Goal: Task Accomplishment & Management: Use online tool/utility

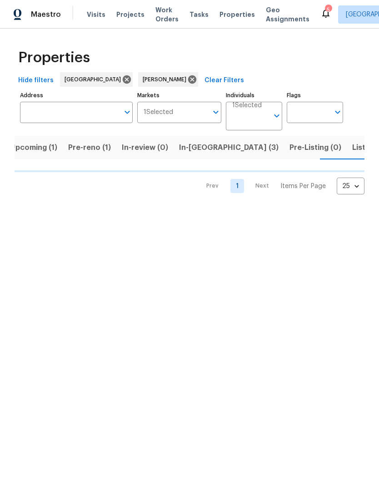
scroll to position [0, 10]
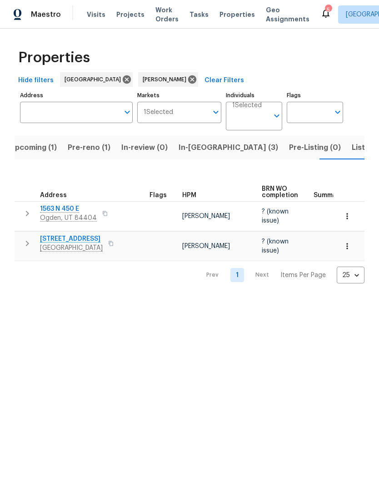
click at [194, 153] on span "In-reno (3)" at bounding box center [227, 147] width 99 height 13
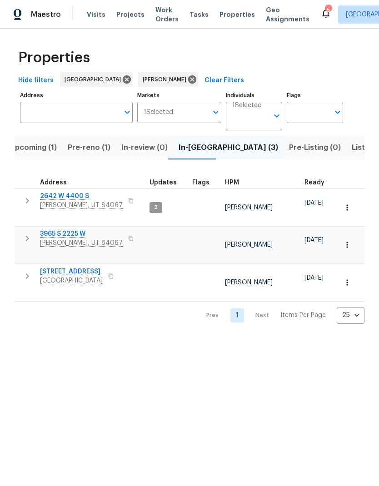
click at [67, 202] on span "Roy, UT 84067" at bounding box center [81, 205] width 83 height 9
click at [26, 148] on span "Upcoming (1)" at bounding box center [33, 147] width 47 height 13
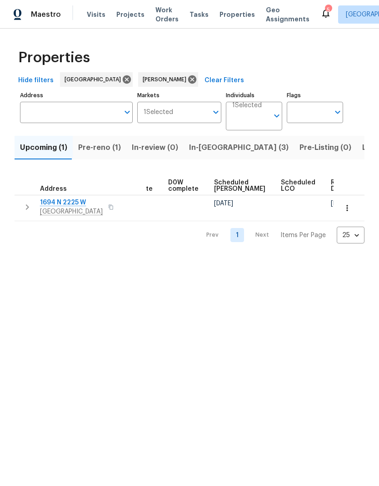
scroll to position [0, 228]
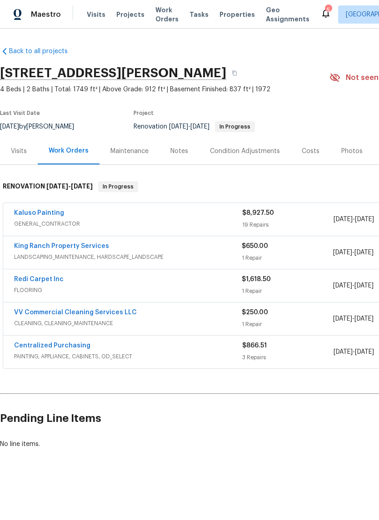
click at [118, 218] on div "Kaluso Painting" at bounding box center [128, 213] width 228 height 11
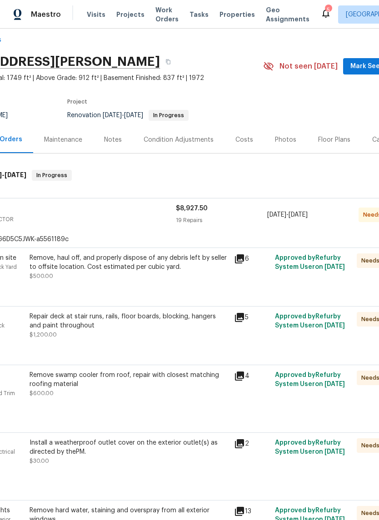
scroll to position [11, 67]
click at [147, 269] on div "Remove, haul off, and properly dispose of any debris left by seller to offsite …" at bounding box center [128, 262] width 199 height 18
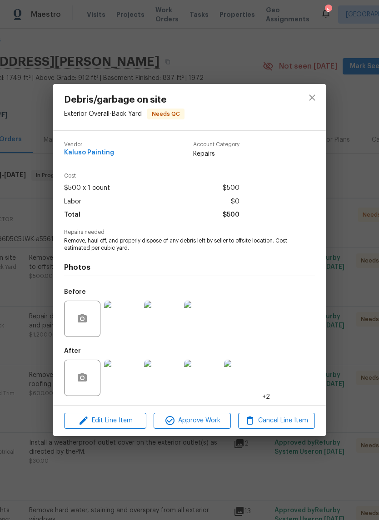
click at [198, 421] on span "Approve Work" at bounding box center [191, 420] width 71 height 11
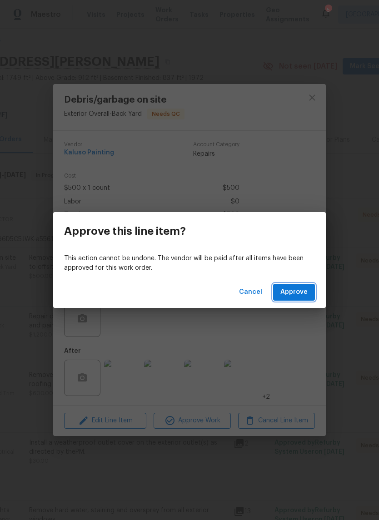
click at [302, 293] on span "Approve" at bounding box center [293, 291] width 27 height 11
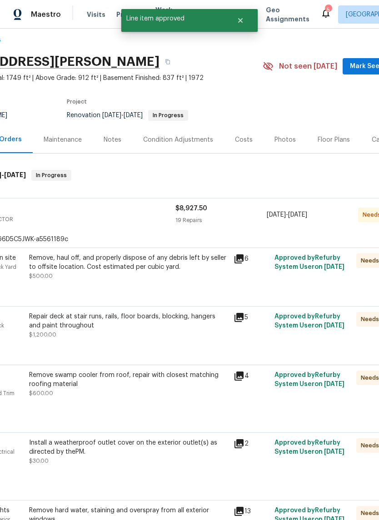
scroll to position [3, 67]
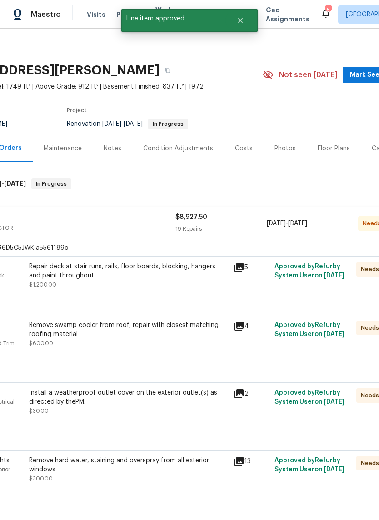
click at [167, 293] on div "Repair deck at stair runs, rails, floor boards, blocking, hangers and paint thr…" at bounding box center [128, 280] width 204 height 42
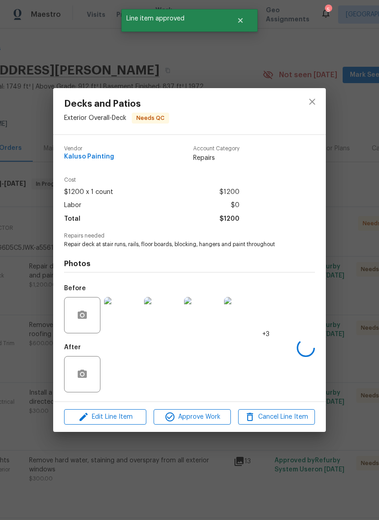
click at [202, 418] on span "Approve Work" at bounding box center [191, 416] width 71 height 11
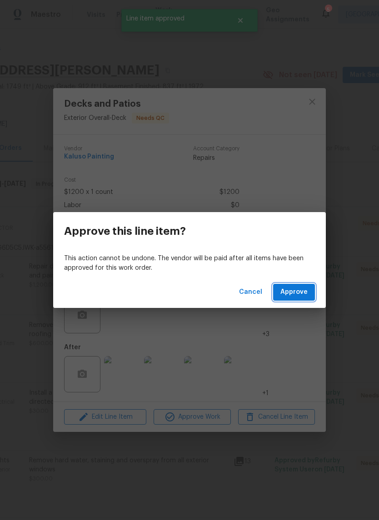
click at [306, 298] on button "Approve" at bounding box center [294, 292] width 42 height 17
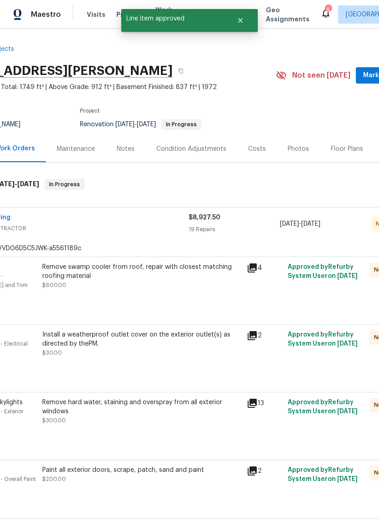
scroll to position [4, 17]
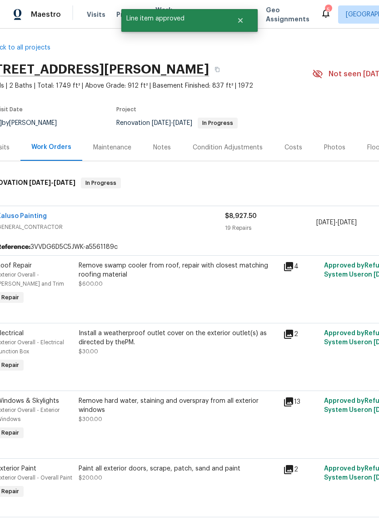
click at [190, 285] on div "Remove swamp cooler from roof, repair with closest matching roofing material $6…" at bounding box center [178, 274] width 199 height 27
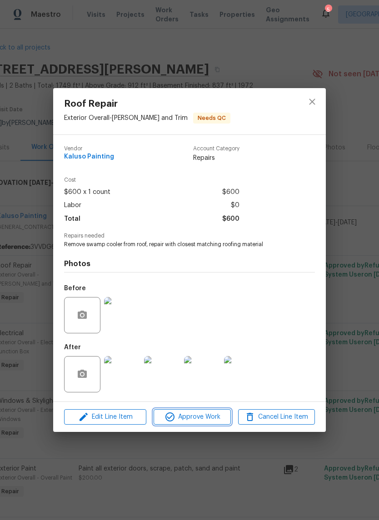
click at [205, 422] on span "Approve Work" at bounding box center [191, 416] width 71 height 11
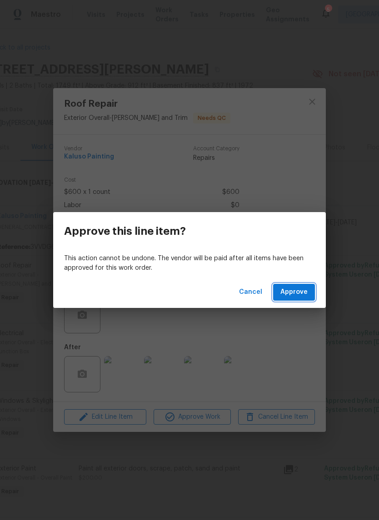
click at [306, 297] on span "Approve" at bounding box center [293, 291] width 27 height 11
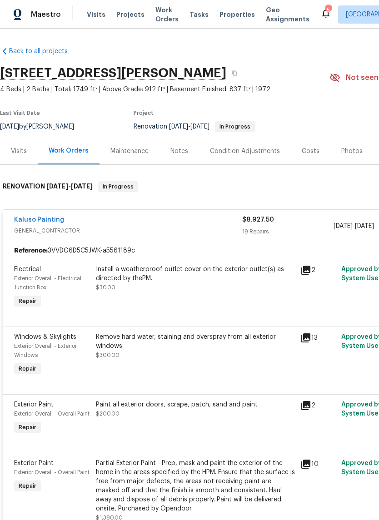
scroll to position [0, 0]
click at [211, 298] on div "Install a weatherproof outlet cover on the exterior outlet(s) as directed by th…" at bounding box center [195, 287] width 204 height 51
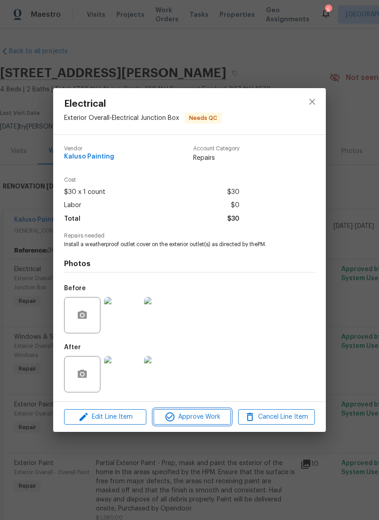
click at [207, 421] on span "Approve Work" at bounding box center [191, 416] width 71 height 11
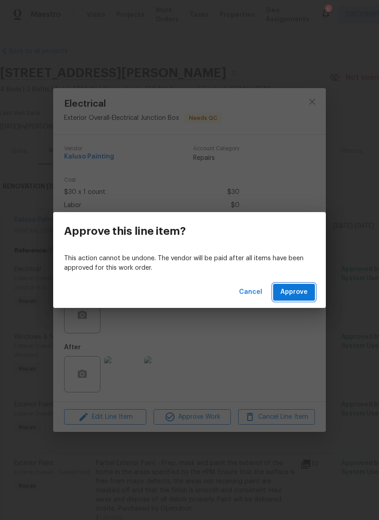
click at [300, 291] on span "Approve" at bounding box center [293, 291] width 27 height 11
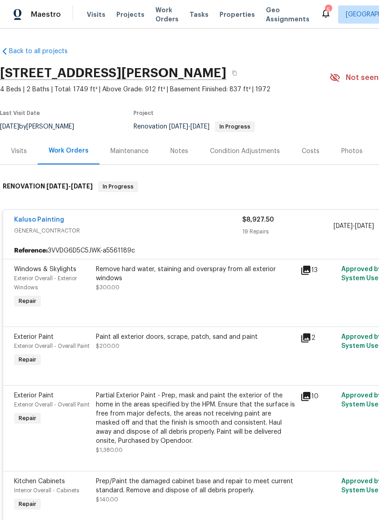
click at [208, 299] on div "Remove hard water, staining and overspray from all exterior windows $300.00" at bounding box center [195, 287] width 204 height 51
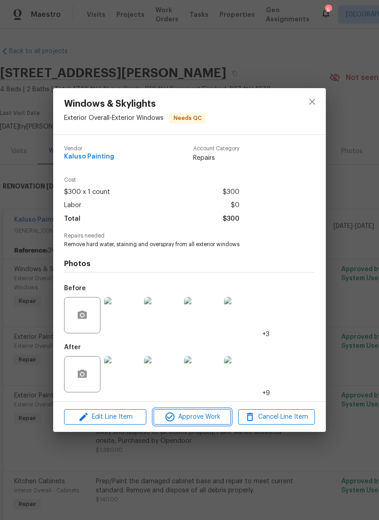
click at [201, 417] on span "Approve Work" at bounding box center [191, 416] width 71 height 11
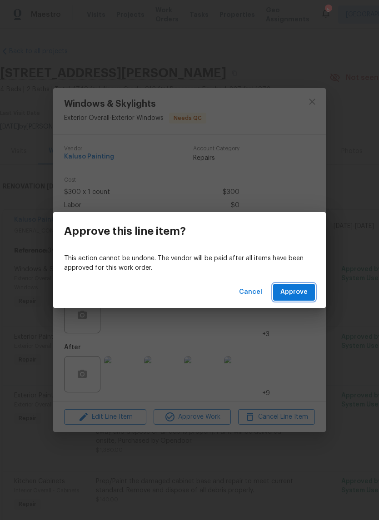
click at [298, 292] on span "Approve" at bounding box center [293, 291] width 27 height 11
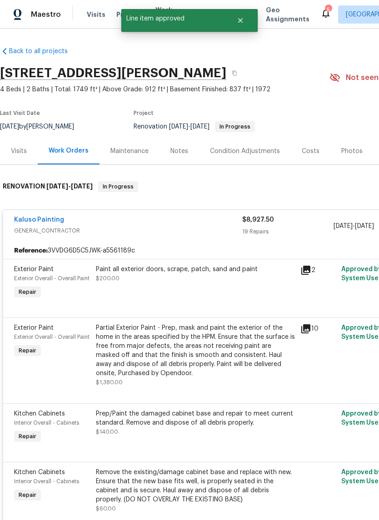
click at [202, 292] on div "Paint all exterior doors, scrape, patch, sand and paint $200.00" at bounding box center [195, 283] width 204 height 42
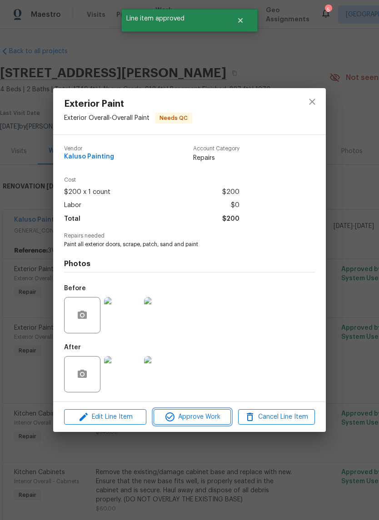
click at [207, 415] on span "Approve Work" at bounding box center [191, 416] width 71 height 11
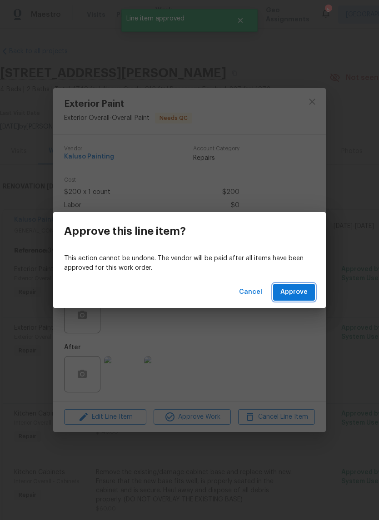
click at [302, 290] on span "Approve" at bounding box center [293, 291] width 27 height 11
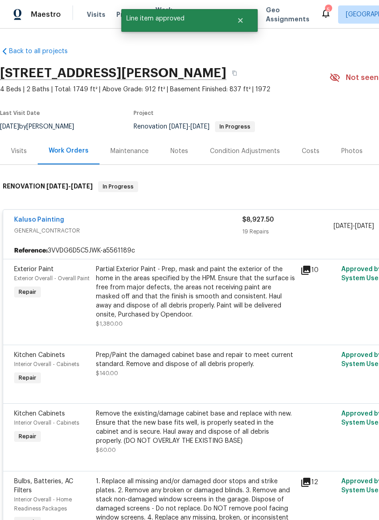
click at [197, 296] on div "Partial Exterior Paint - Prep, mask and paint the exterior of the home in the a…" at bounding box center [195, 292] width 199 height 54
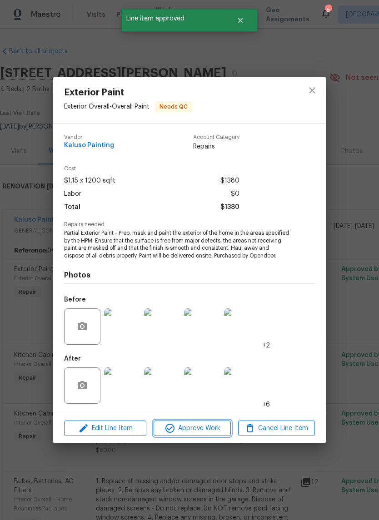
click at [203, 433] on span "Approve Work" at bounding box center [191, 428] width 71 height 11
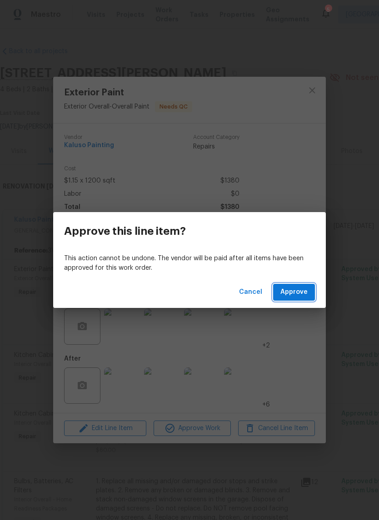
click at [298, 296] on span "Approve" at bounding box center [293, 291] width 27 height 11
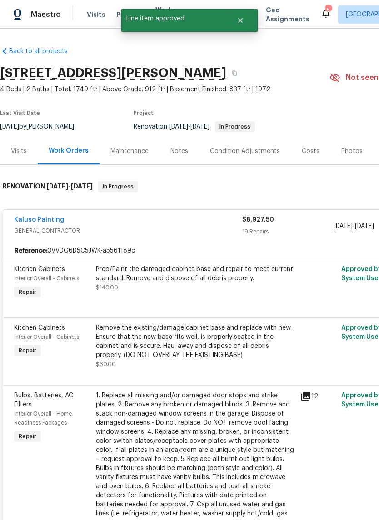
click at [197, 290] on div "Prep/Paint the damaged cabinet base and repair to meet current standard. Remove…" at bounding box center [195, 278] width 199 height 27
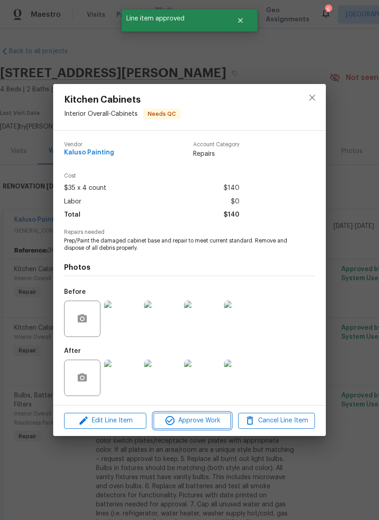
click at [202, 422] on span "Approve Work" at bounding box center [191, 420] width 71 height 11
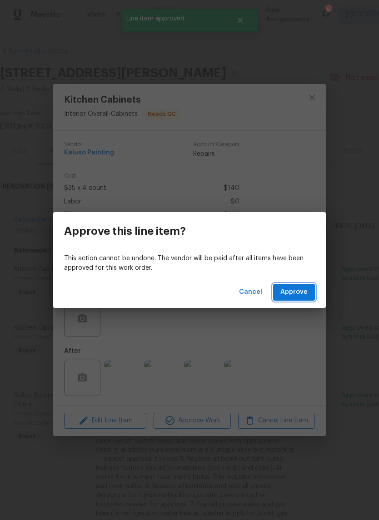
click at [296, 293] on span "Approve" at bounding box center [293, 291] width 27 height 11
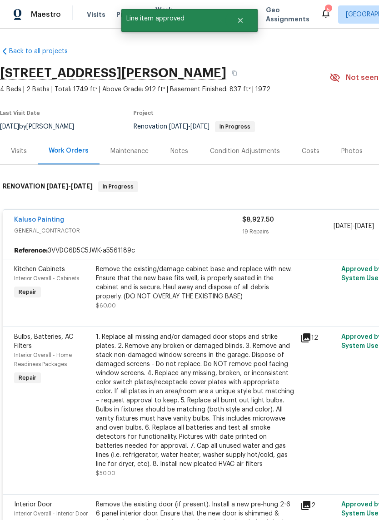
click at [191, 288] on div "Remove the existing/damage cabinet base and replace with new. Ensure that the n…" at bounding box center [195, 283] width 199 height 36
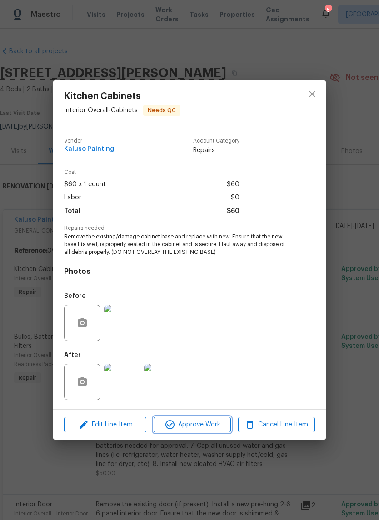
click at [202, 425] on span "Approve Work" at bounding box center [191, 424] width 71 height 11
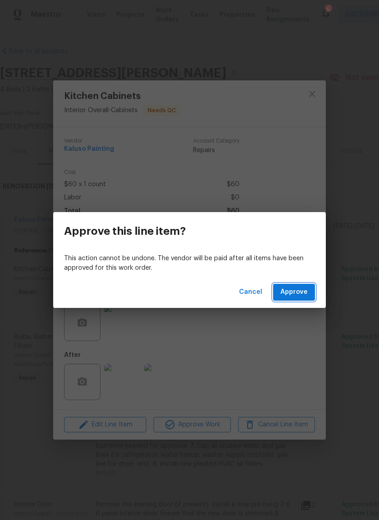
click at [299, 293] on span "Approve" at bounding box center [293, 291] width 27 height 11
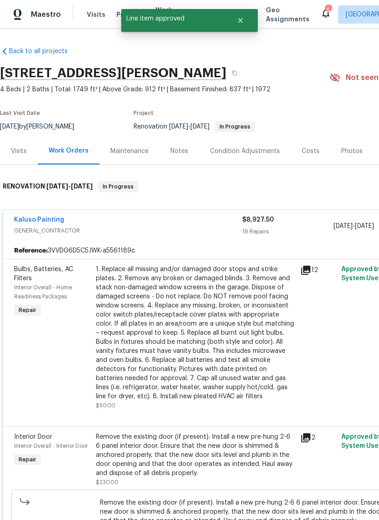
click at [203, 319] on div "1. Replace all missing and/or damaged door stops and strike plates. 2. Remove a…" at bounding box center [195, 333] width 199 height 136
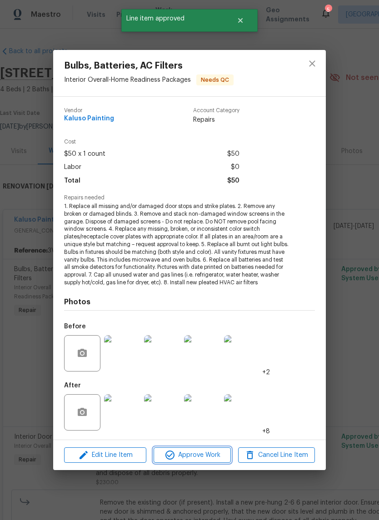
click at [210, 450] on span "Approve Work" at bounding box center [191, 454] width 71 height 11
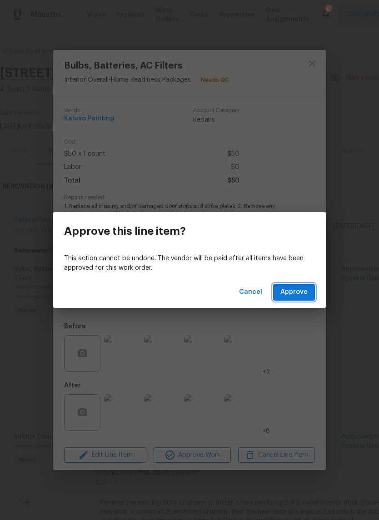
click at [299, 296] on span "Approve" at bounding box center [293, 291] width 27 height 11
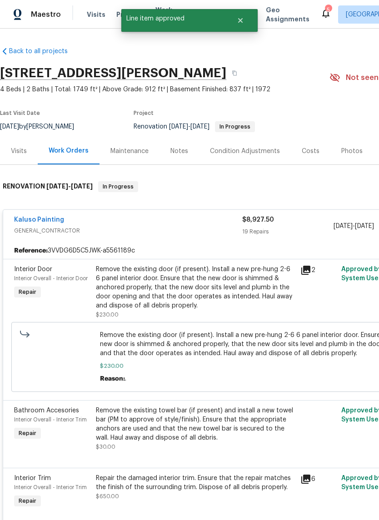
click at [209, 292] on div "Remove the existing door (if present). Install a new pre-hung 2-6 6 panel inter…" at bounding box center [195, 287] width 199 height 45
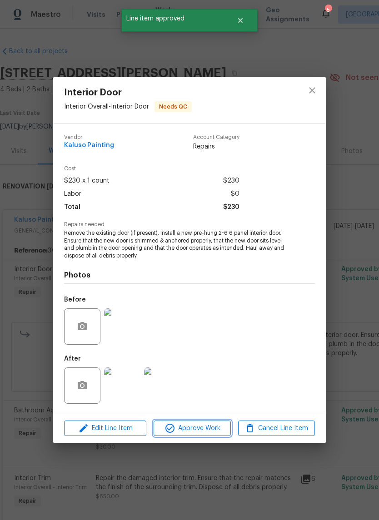
click at [204, 432] on span "Approve Work" at bounding box center [191, 428] width 71 height 11
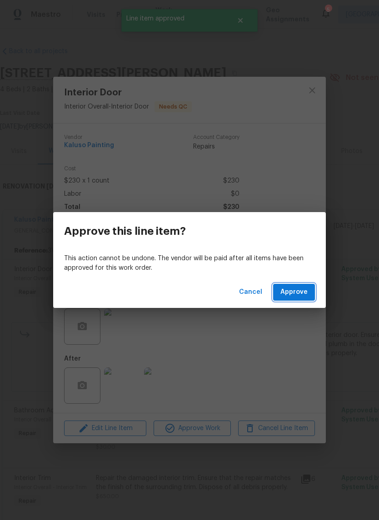
click at [301, 300] on button "Approve" at bounding box center [294, 292] width 42 height 17
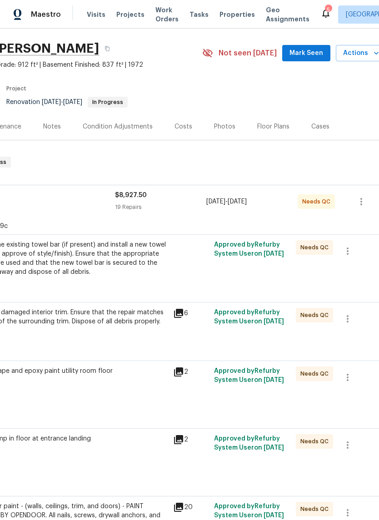
scroll to position [25, 127]
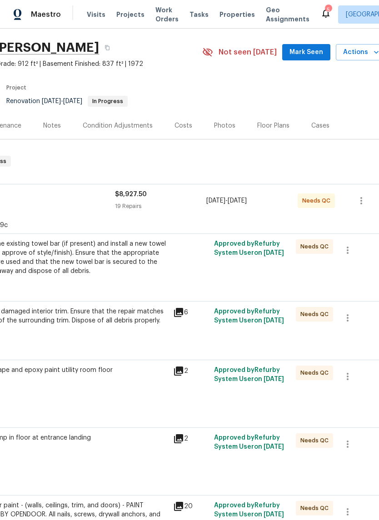
click at [93, 267] on div "Remove the existing towel bar (if present) and install a new towel bar (PM to a…" at bounding box center [68, 257] width 199 height 36
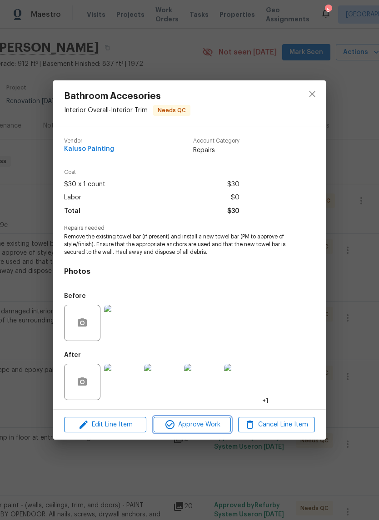
click at [220, 423] on span "Approve Work" at bounding box center [191, 424] width 71 height 11
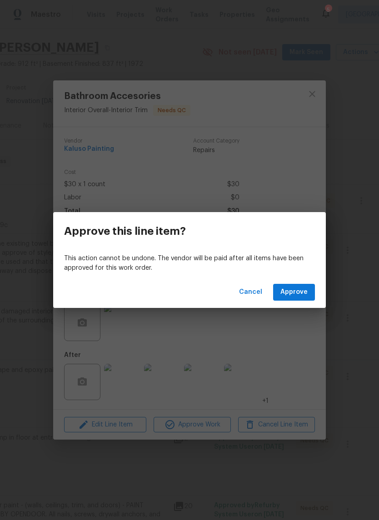
click at [297, 296] on span "Approve" at bounding box center [293, 291] width 27 height 11
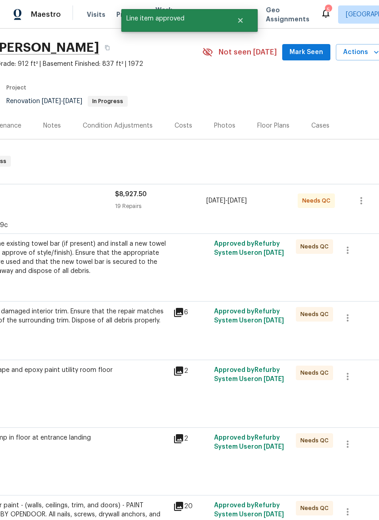
scroll to position [3, 127]
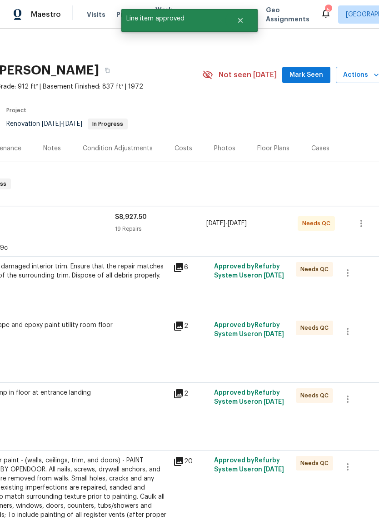
click at [95, 287] on div "Repair the damaged interior trim. Ensure that the repair matches the finish of …" at bounding box center [68, 275] width 199 height 27
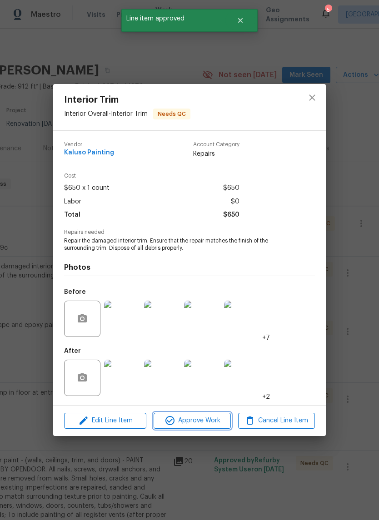
click at [212, 426] on span "Approve Work" at bounding box center [191, 420] width 71 height 11
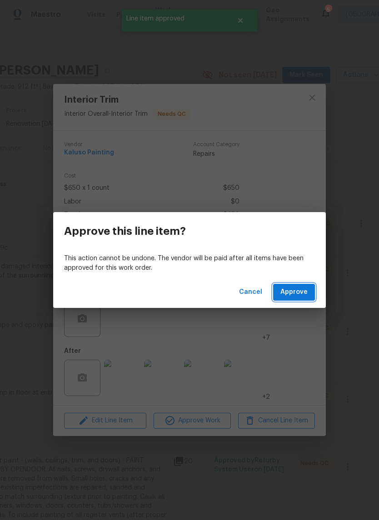
click at [307, 293] on span "Approve" at bounding box center [293, 291] width 27 height 11
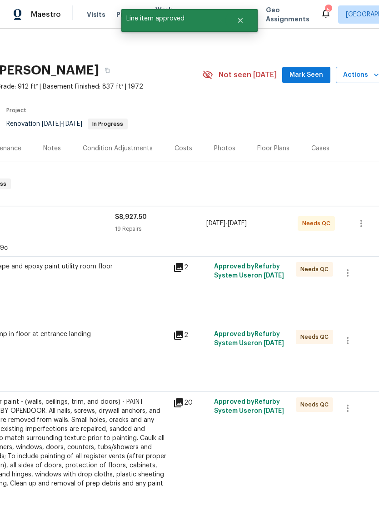
click at [108, 294] on div "Clean, scrape and epoxy paint utility room floor $375.00" at bounding box center [68, 284] width 204 height 51
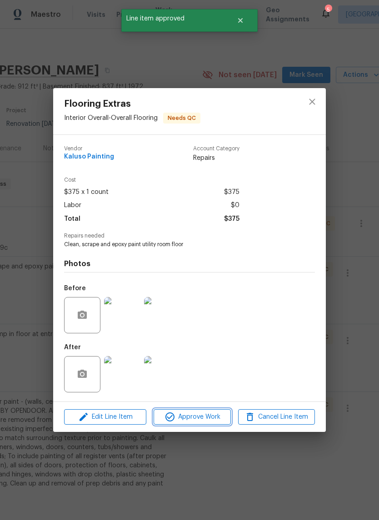
click at [206, 418] on span "Approve Work" at bounding box center [191, 416] width 71 height 11
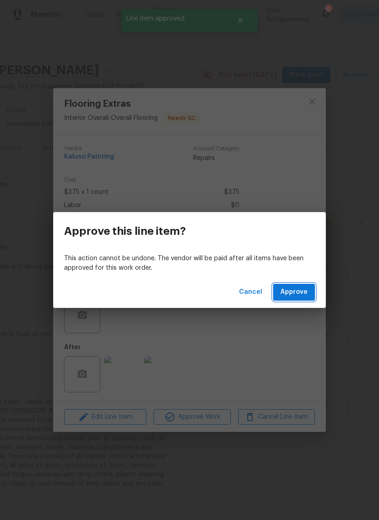
click at [303, 292] on span "Approve" at bounding box center [293, 291] width 27 height 11
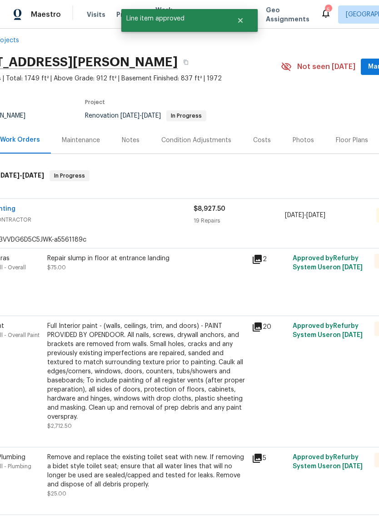
scroll to position [11, 49]
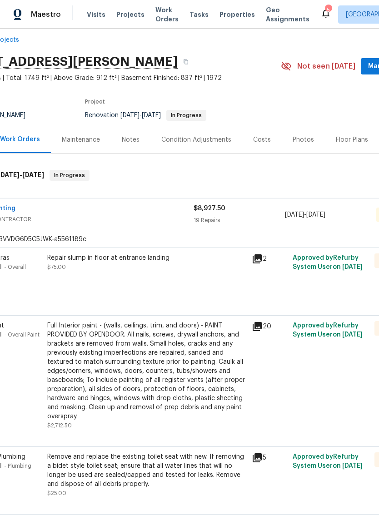
click at [167, 282] on div "Repair slump in floor at entrance landing $75.00" at bounding box center [146, 276] width 204 height 51
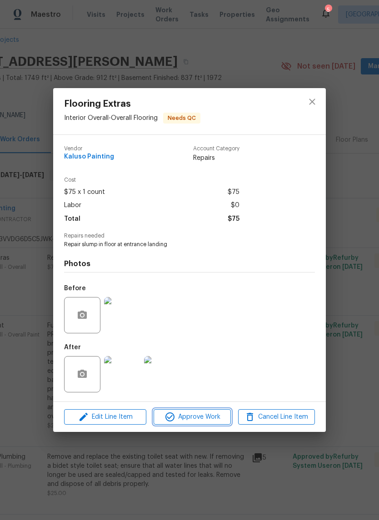
click at [198, 419] on span "Approve Work" at bounding box center [191, 416] width 71 height 11
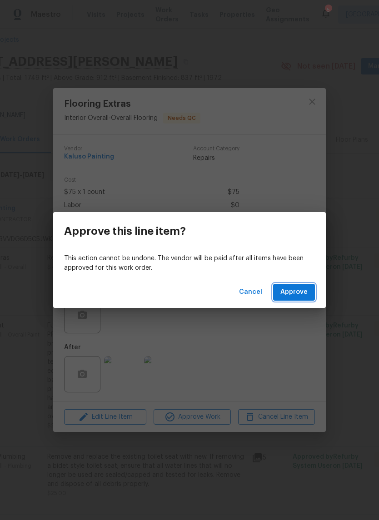
click at [299, 294] on span "Approve" at bounding box center [293, 291] width 27 height 11
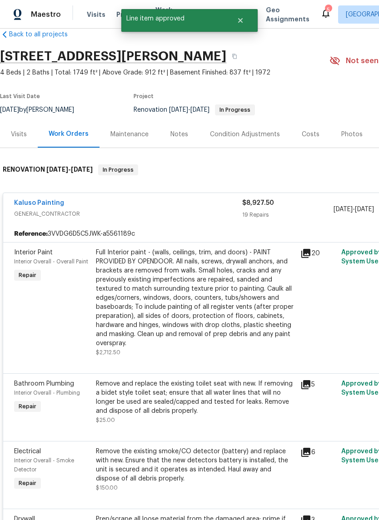
scroll to position [18, 0]
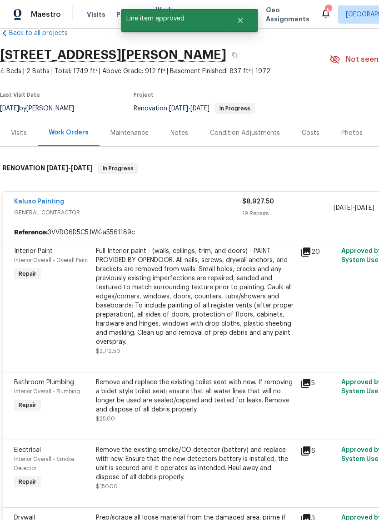
click at [207, 300] on div "Full Interior paint - (walls, ceilings, trim, and doors) - PAINT PROVIDED BY OP…" at bounding box center [195, 297] width 199 height 100
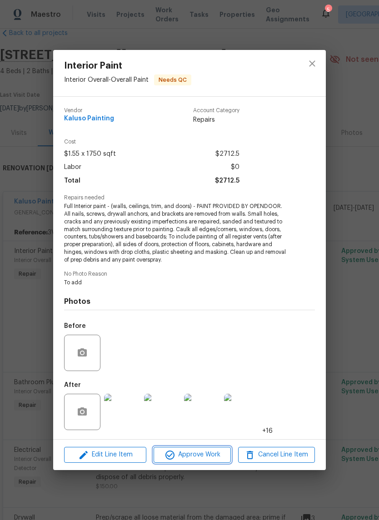
click at [199, 451] on span "Approve Work" at bounding box center [191, 454] width 71 height 11
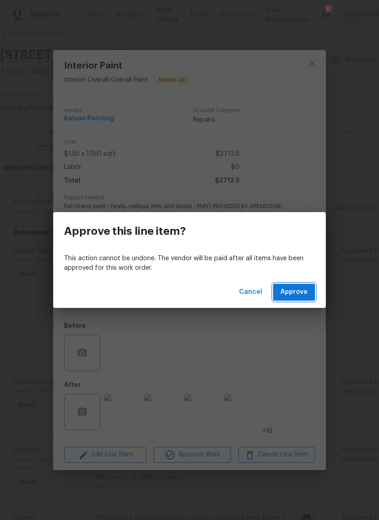
click at [305, 297] on span "Approve" at bounding box center [293, 291] width 27 height 11
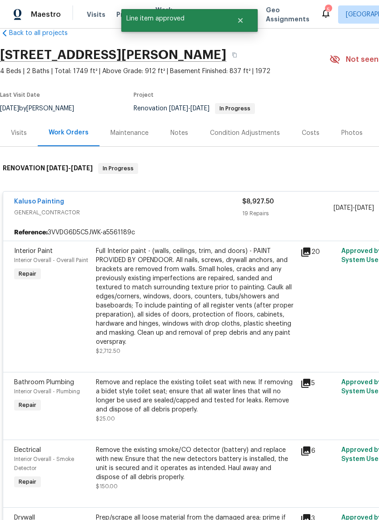
scroll to position [3, 0]
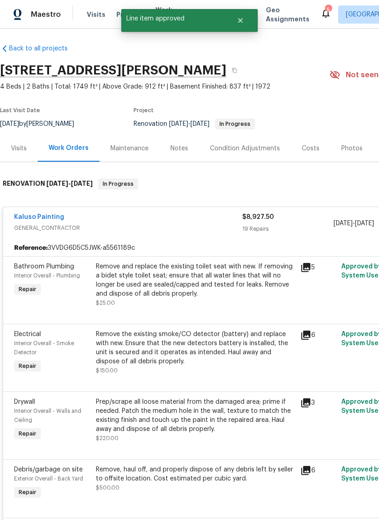
click at [197, 295] on div "Remove and replace the existing toilet seat with new. If removing a bidet style…" at bounding box center [195, 280] width 199 height 36
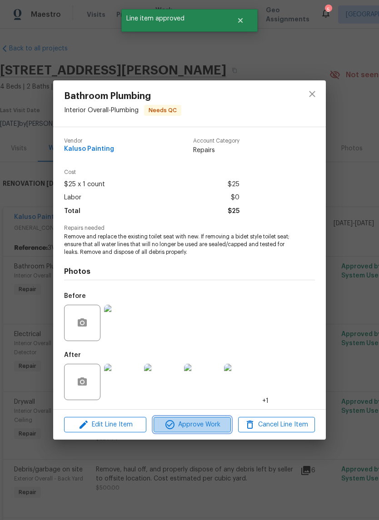
click at [210, 429] on span "Approve Work" at bounding box center [191, 424] width 71 height 11
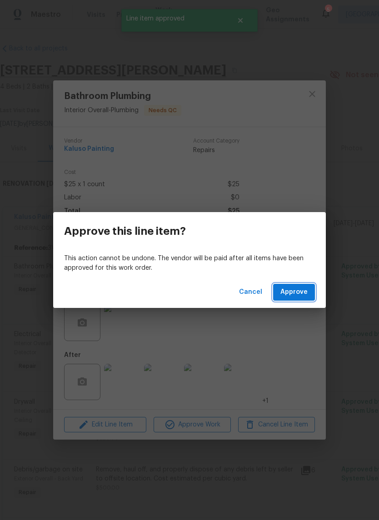
click at [298, 290] on span "Approve" at bounding box center [293, 291] width 27 height 11
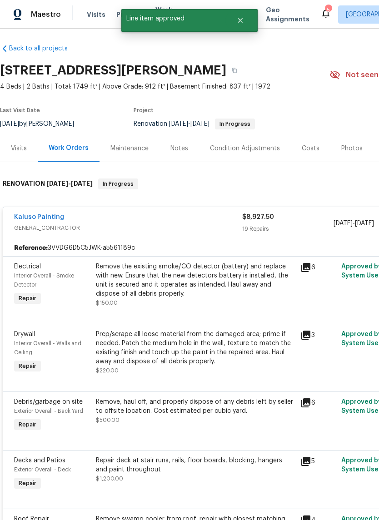
click at [173, 290] on div "Remove the existing smoke/CO detector (battery) and replace with new. Ensure th…" at bounding box center [195, 280] width 199 height 36
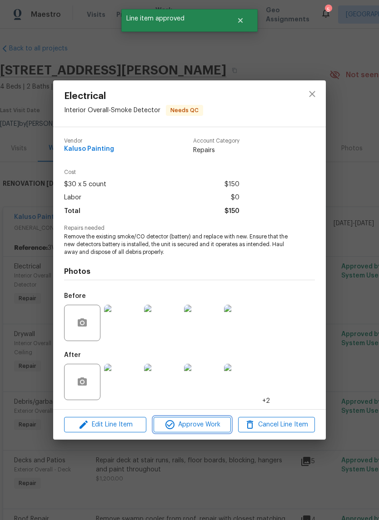
click at [207, 429] on span "Approve Work" at bounding box center [191, 424] width 71 height 11
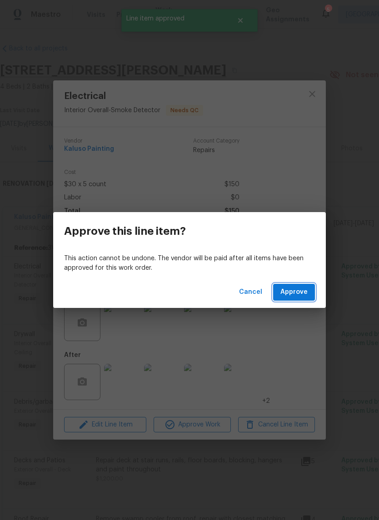
click at [301, 290] on span "Approve" at bounding box center [293, 291] width 27 height 11
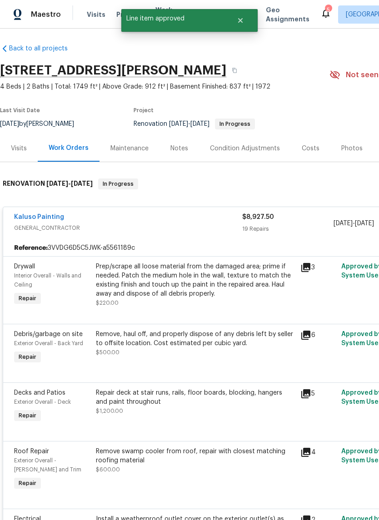
click at [166, 295] on div "Prep/scrape all loose material from the damaged area; prime if needed. Patch th…" at bounding box center [195, 280] width 199 height 36
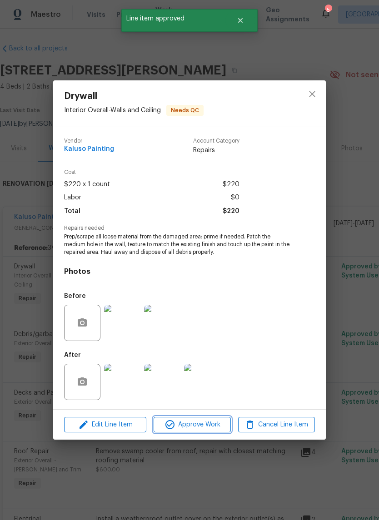
click at [195, 427] on span "Approve Work" at bounding box center [191, 424] width 71 height 11
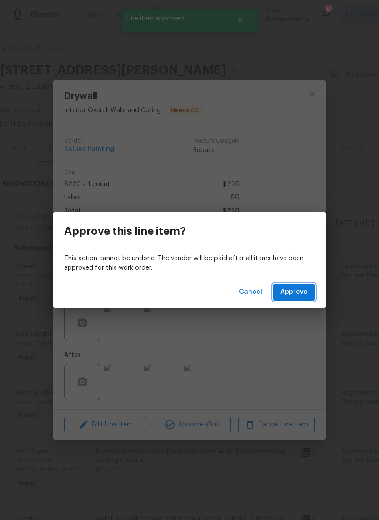
click at [296, 296] on span "Approve" at bounding box center [293, 291] width 27 height 11
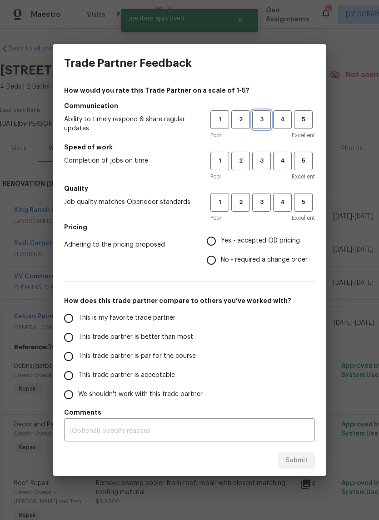
click at [262, 122] on span "3" at bounding box center [261, 119] width 17 height 10
click at [259, 166] on button "3" at bounding box center [261, 161] width 19 height 19
click at [263, 207] on span "3" at bounding box center [261, 202] width 17 height 10
click at [217, 247] on input "Yes - accepted OD pricing" at bounding box center [211, 241] width 19 height 19
radio input "true"
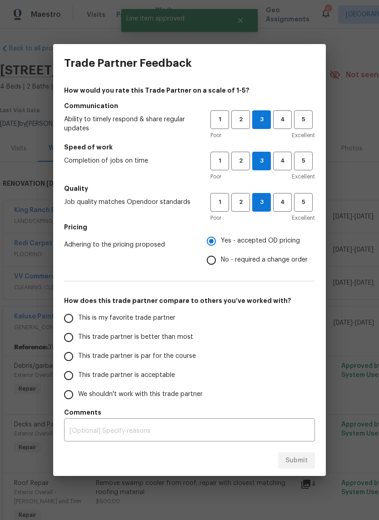
click at [75, 319] on input "This is my favorite trade partner" at bounding box center [68, 318] width 19 height 19
click at [294, 459] on span "Submit" at bounding box center [296, 460] width 22 height 11
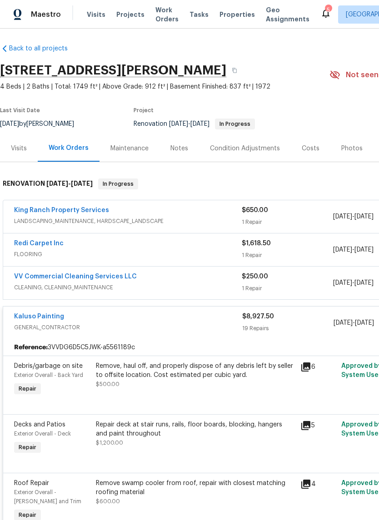
radio input "true"
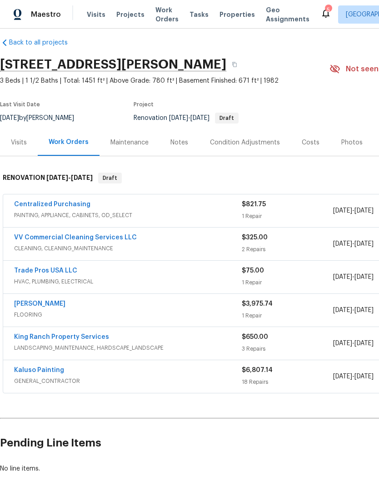
scroll to position [9, 0]
